Goal: Check status: Check status

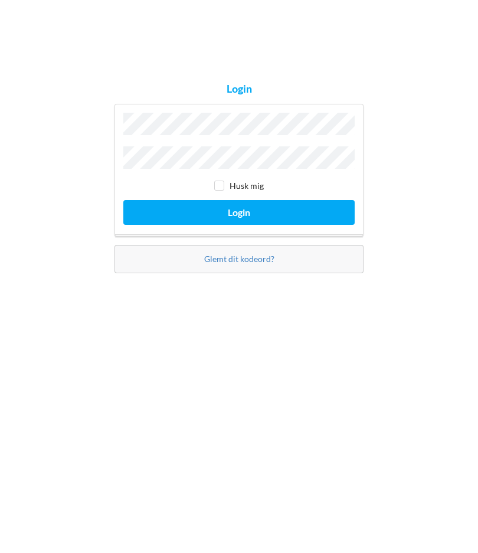
click at [253, 298] on button "Login" at bounding box center [238, 310] width 231 height 24
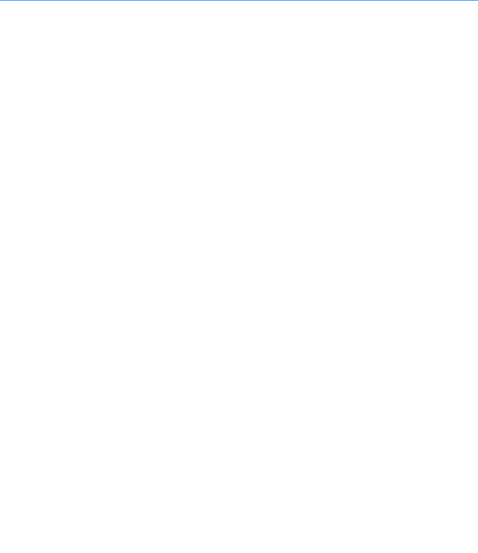
scroll to position [23, 0]
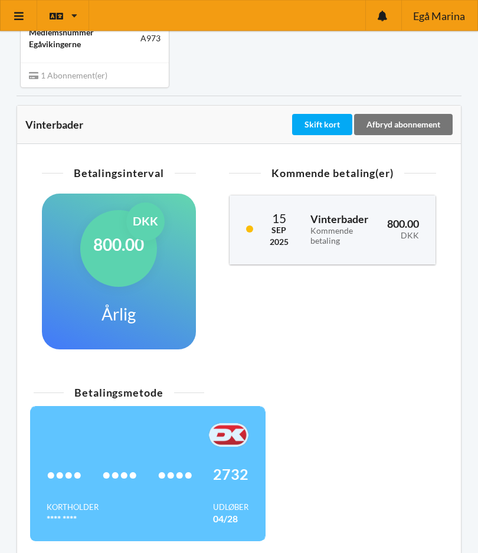
click at [108, 469] on span "••••" at bounding box center [119, 475] width 35 height 12
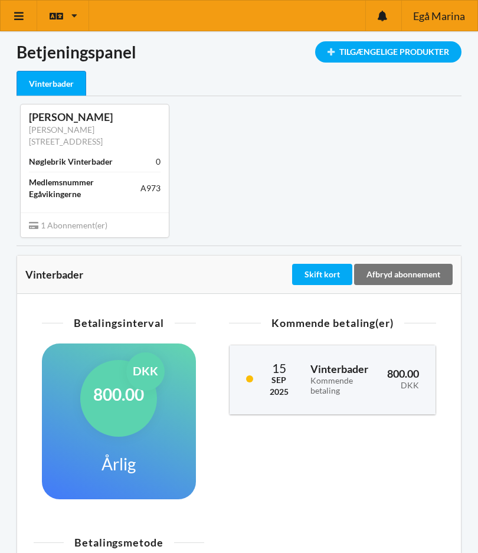
scroll to position [19, 0]
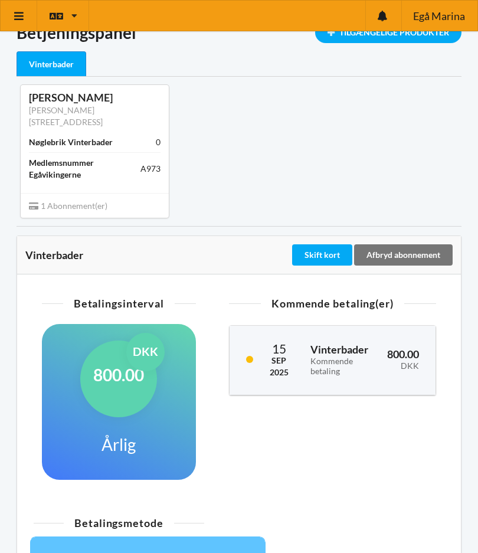
click at [407, 427] on div "Kommende betaling(er) [DATE] Vinterbader Kommende betaling 800.00 DKK" at bounding box center [332, 396] width 240 height 211
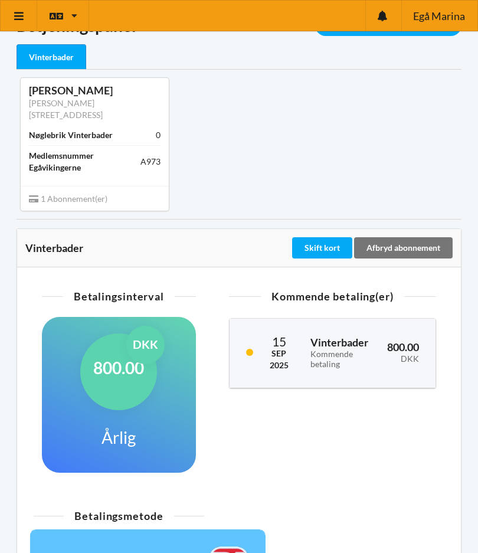
scroll to position [70, 0]
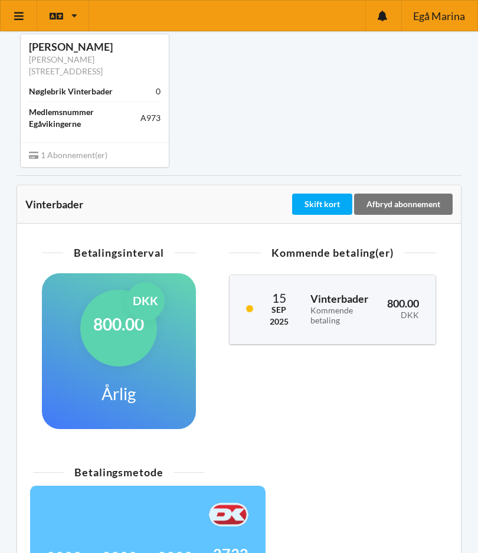
click at [102, 383] on h1 "Årlig" at bounding box center [119, 393] width 34 height 21
click at [113, 503] on div at bounding box center [148, 515] width 202 height 24
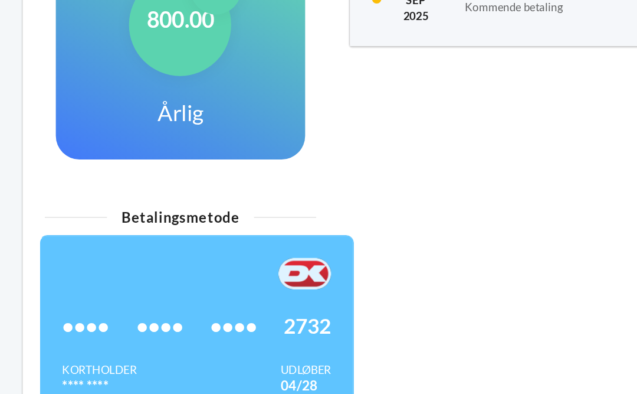
scroll to position [334, 0]
